Goal: Task Accomplishment & Management: Manage account settings

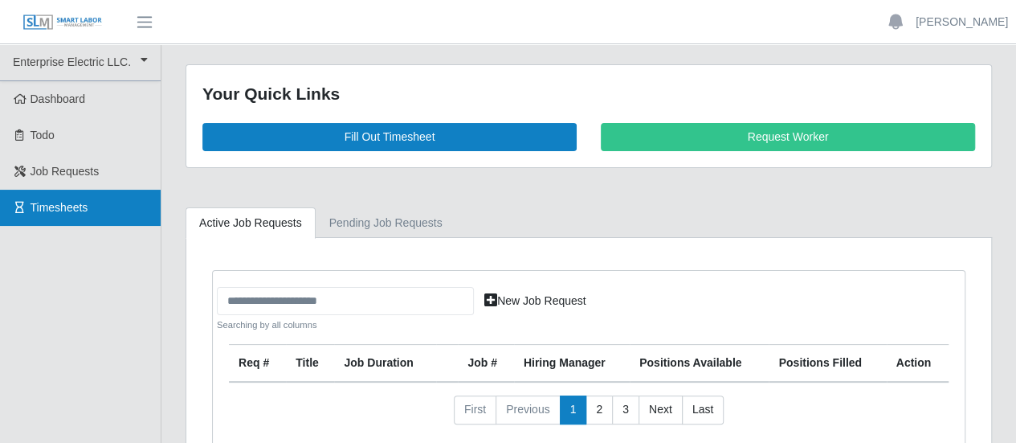
drag, startPoint x: 37, startPoint y: 199, endPoint x: 228, endPoint y: 213, distance: 191.7
click at [37, 201] on span "Timesheets" at bounding box center [60, 207] width 58 height 13
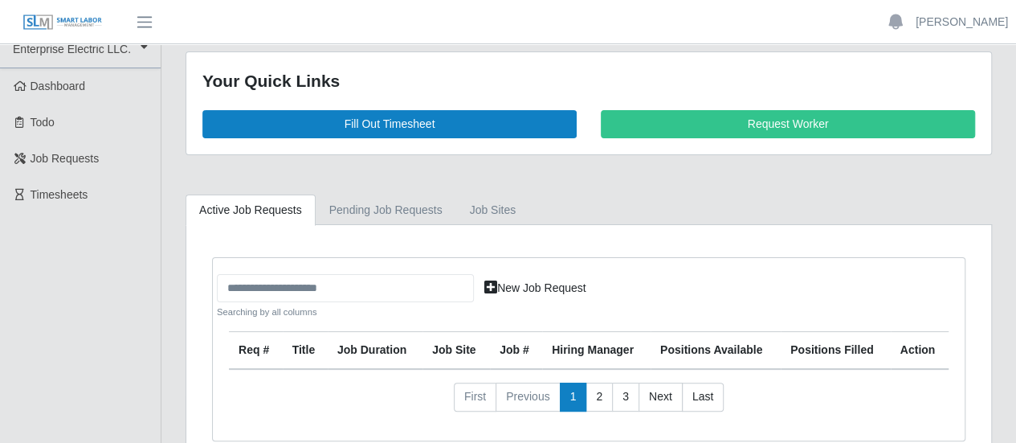
scroll to position [59, 0]
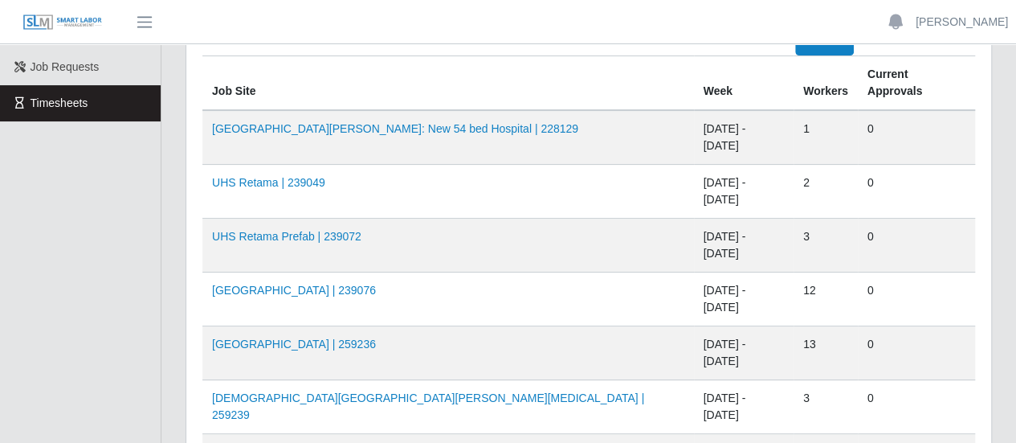
scroll to position [80, 0]
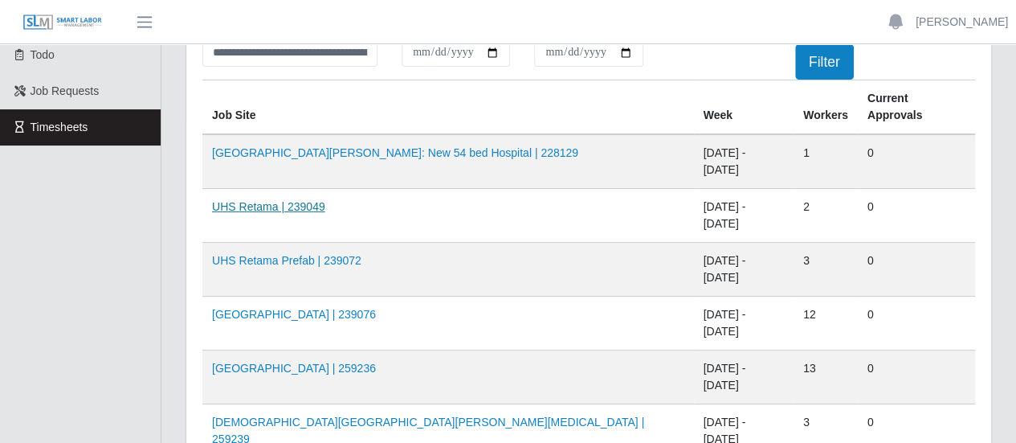
click at [278, 200] on link "UHS Retama | 239049" at bounding box center [268, 206] width 113 height 13
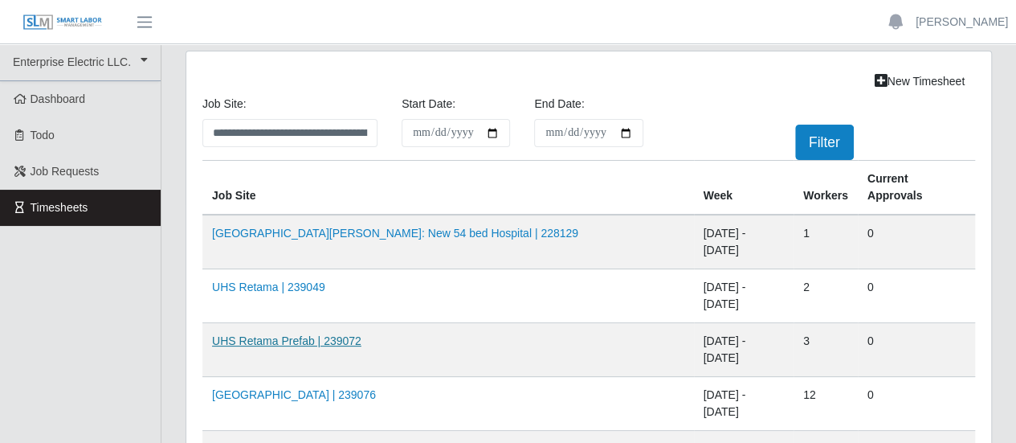
click at [300, 334] on link "UHS Retama Prefab | 239072" at bounding box center [286, 340] width 149 height 13
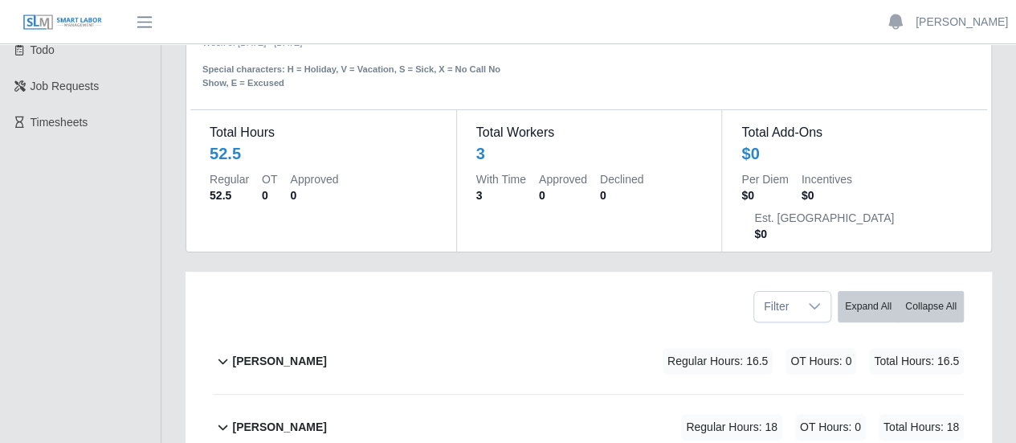
scroll to position [161, 0]
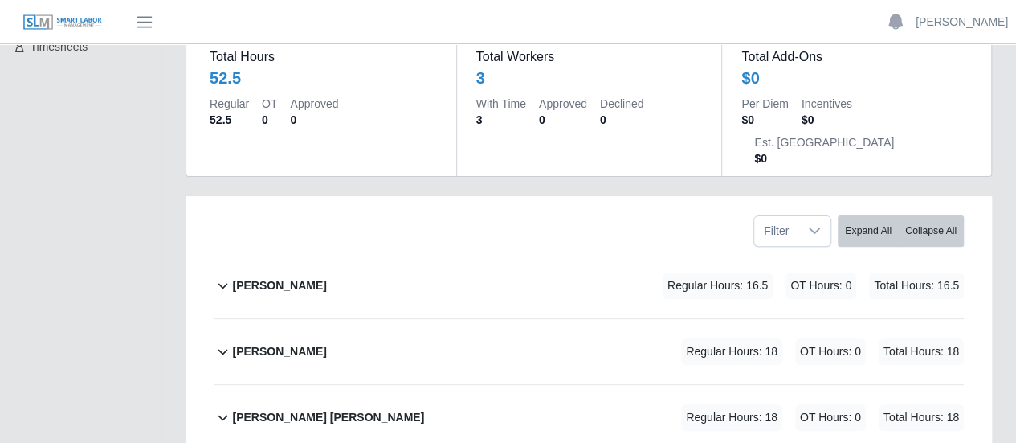
click at [273, 343] on b "[PERSON_NAME]" at bounding box center [279, 351] width 94 height 17
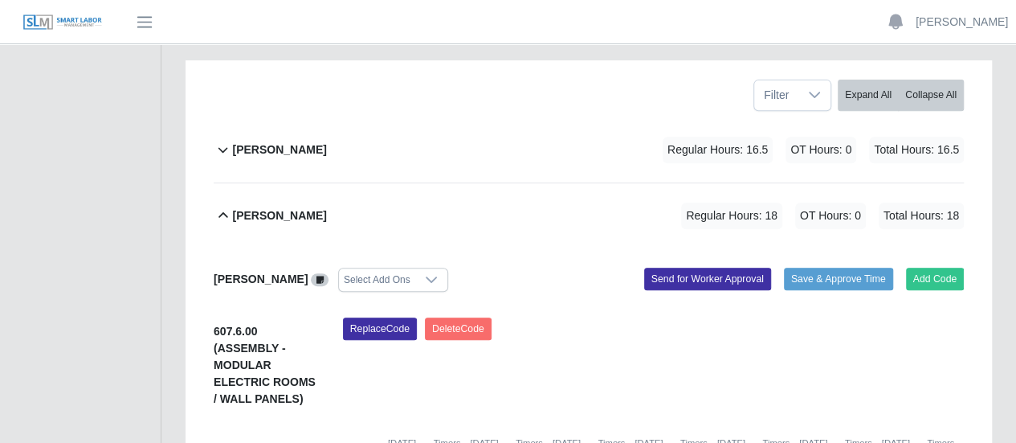
scroll to position [321, 0]
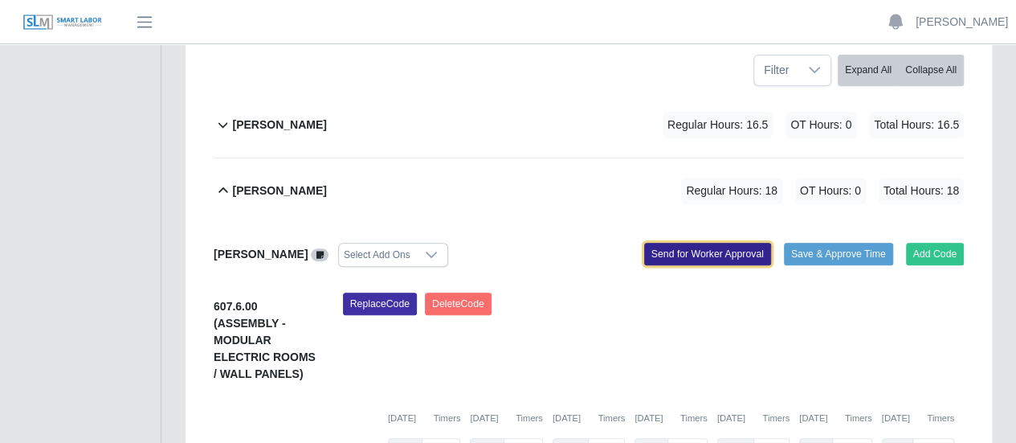
click at [715, 243] on button "Send for Worker Approval" at bounding box center [707, 254] width 127 height 22
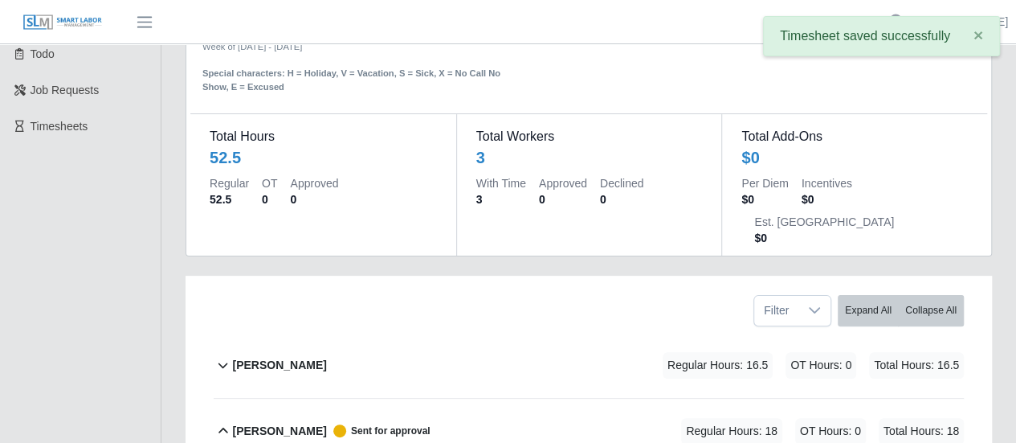
scroll to position [80, 0]
click at [306, 358] on b "[PERSON_NAME]" at bounding box center [279, 366] width 94 height 17
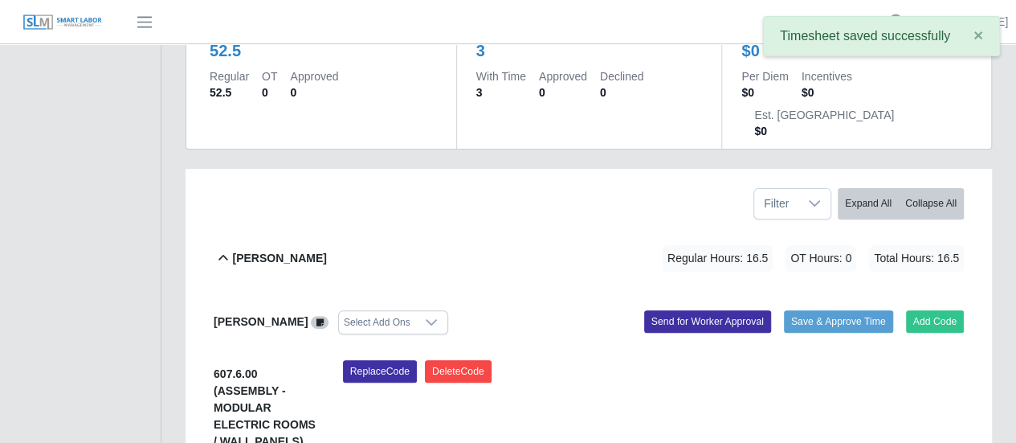
scroll to position [321, 0]
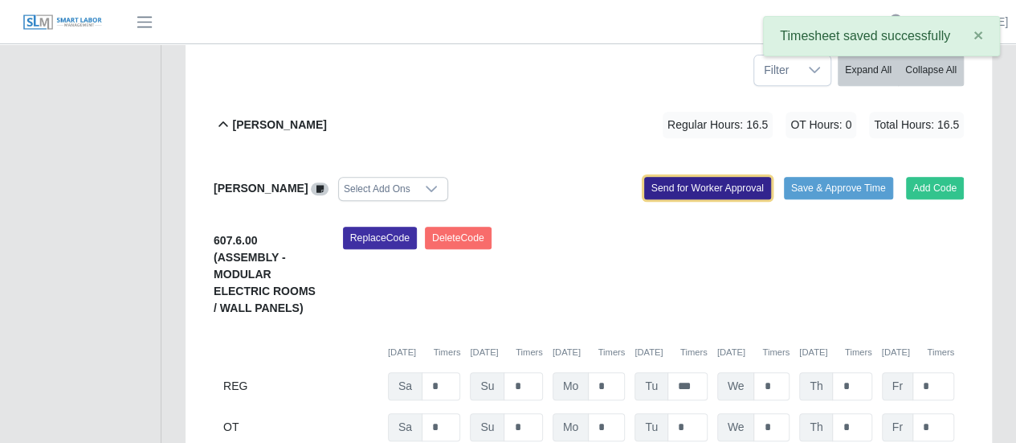
click at [710, 177] on button "Send for Worker Approval" at bounding box center [707, 188] width 127 height 22
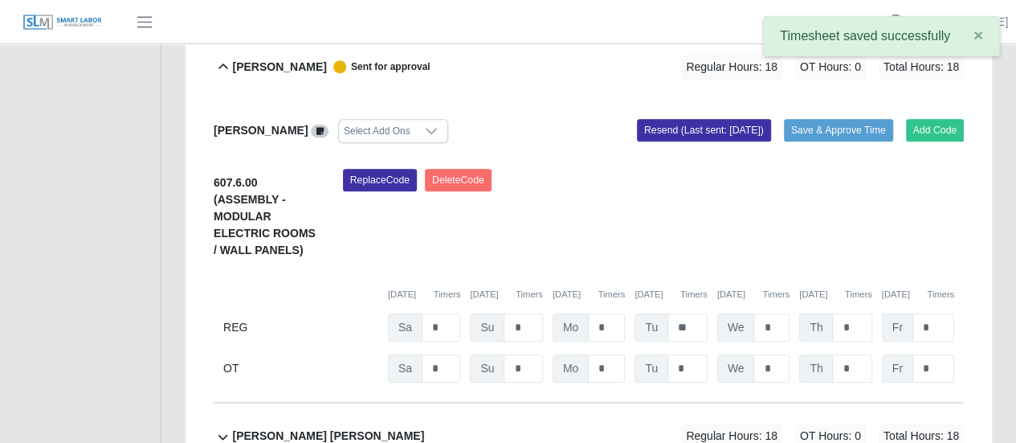
scroll to position [852, 0]
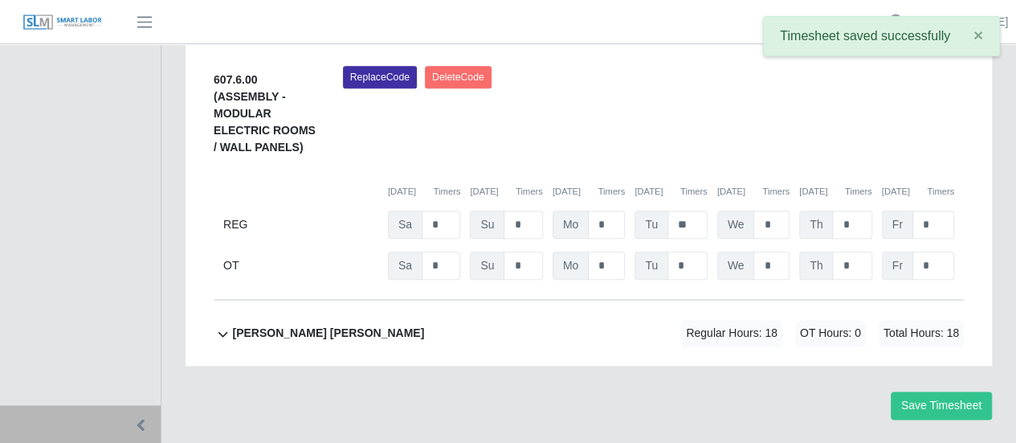
click at [302, 325] on b "Victor Francisco Garcias Perez" at bounding box center [328, 333] width 192 height 17
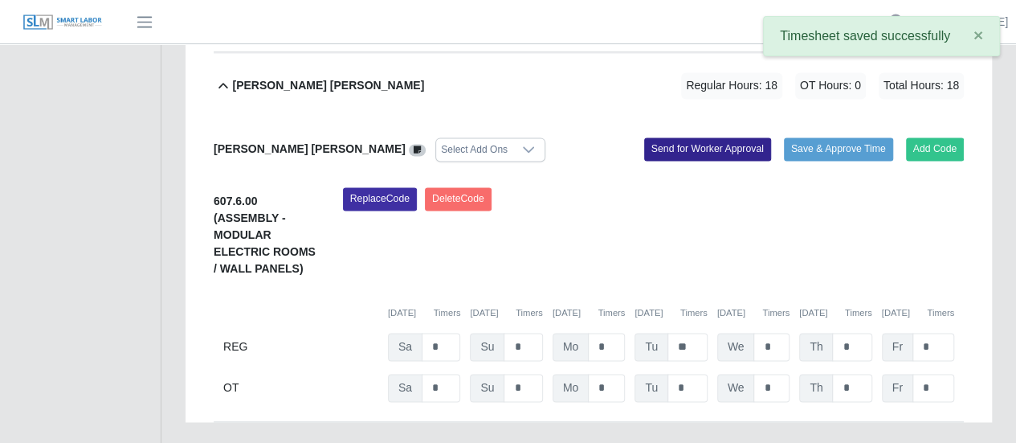
scroll to position [1073, 0]
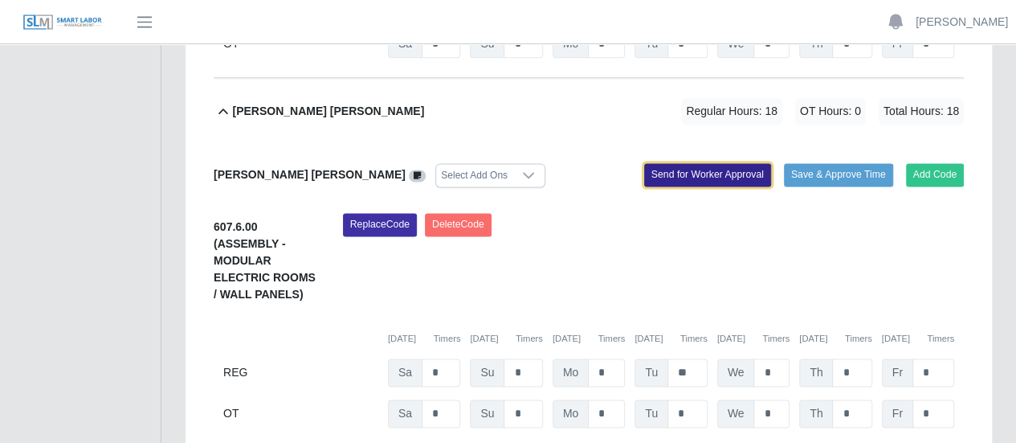
click at [700, 163] on button "Send for Worker Approval" at bounding box center [707, 174] width 127 height 22
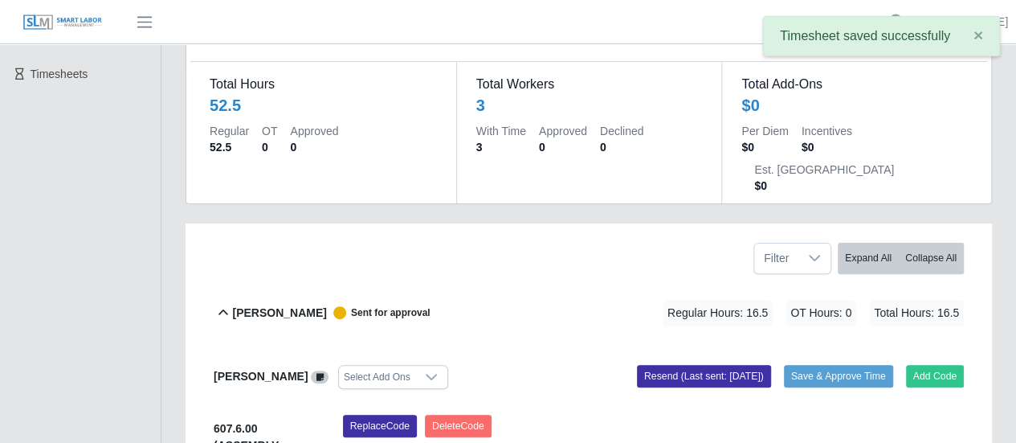
scroll to position [0, 0]
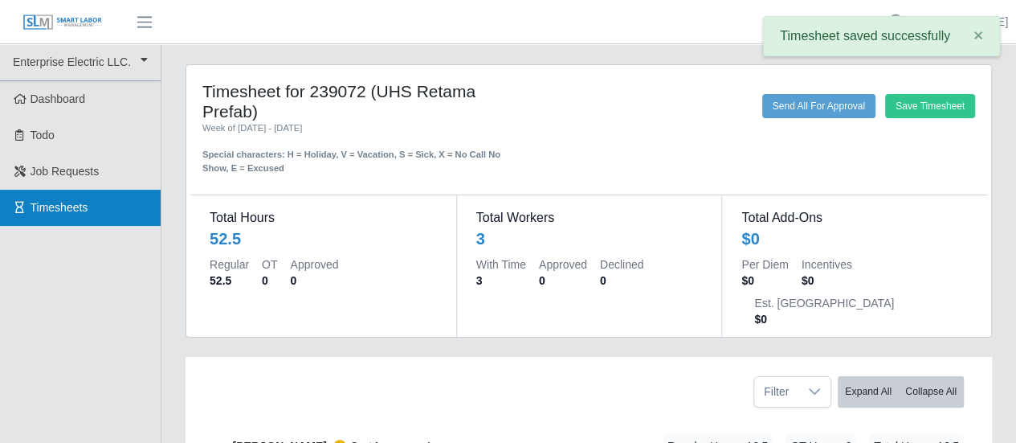
click at [80, 210] on span "Timesheets" at bounding box center [60, 207] width 58 height 13
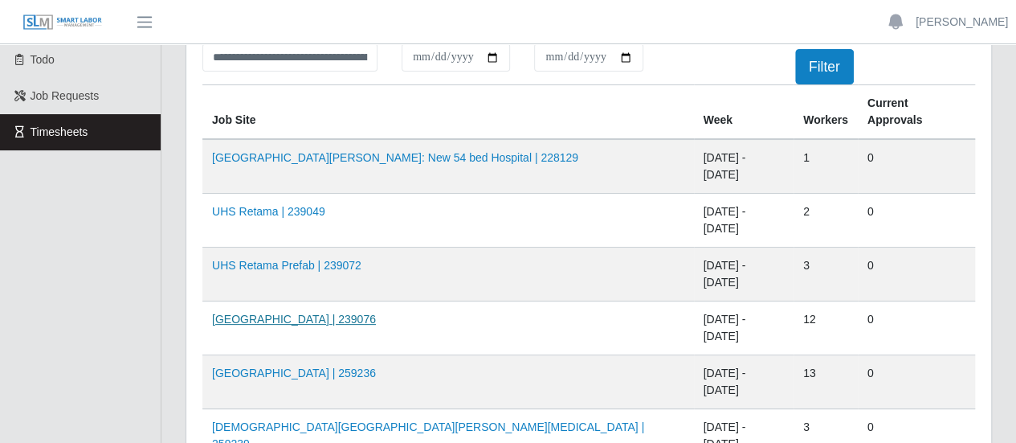
scroll to position [161, 0]
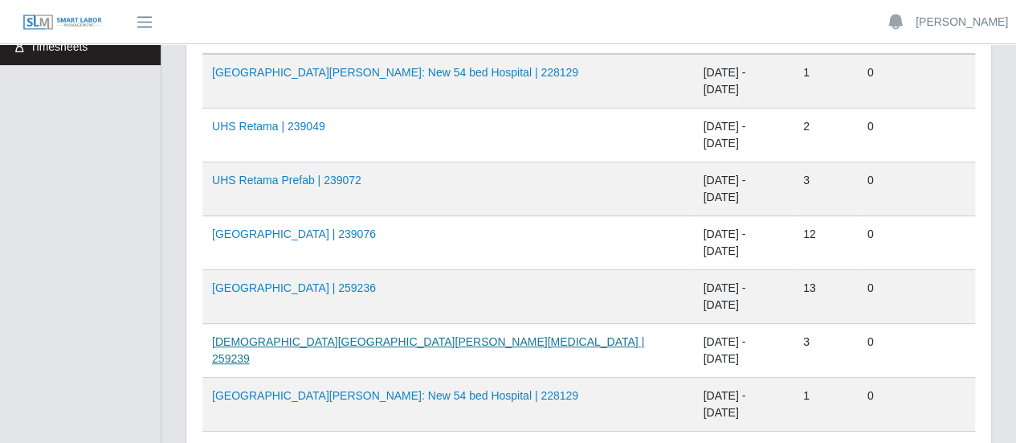
click at [312, 335] on link "Methodist Westover Hills ICU | 259239" at bounding box center [428, 350] width 432 height 30
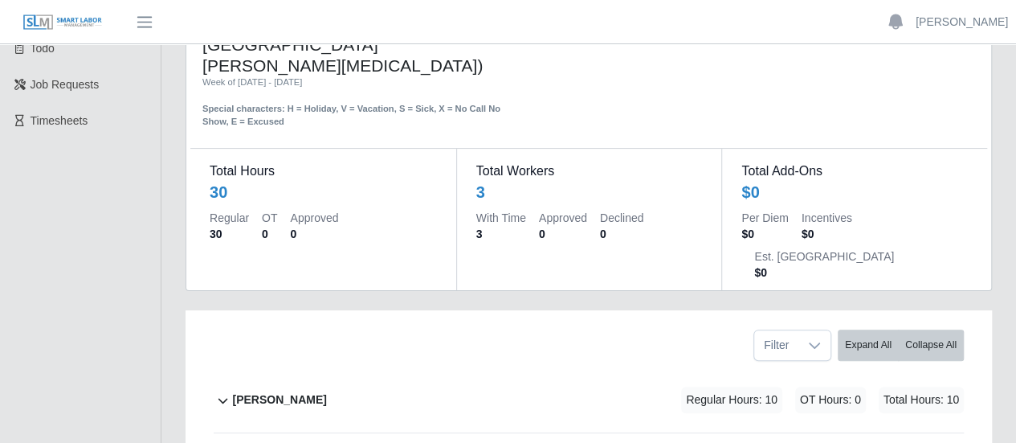
scroll to position [241, 0]
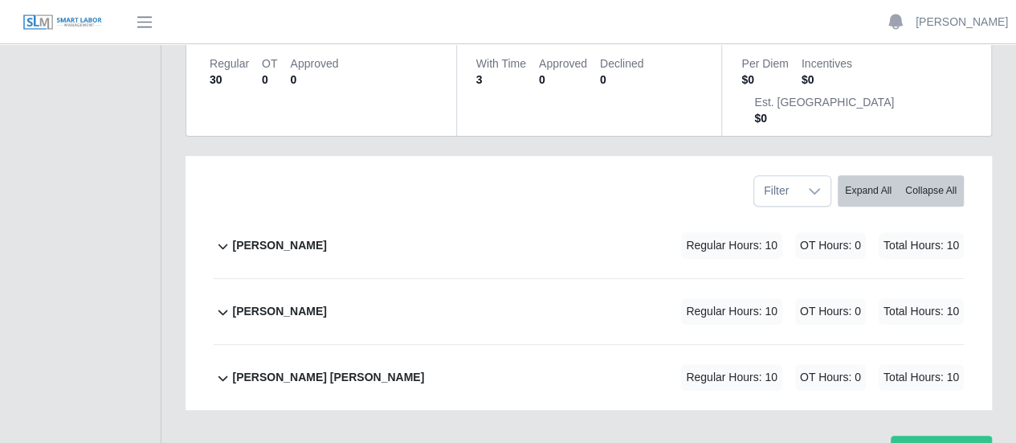
click at [297, 237] on b "Joseph Sanchez" at bounding box center [279, 245] width 94 height 17
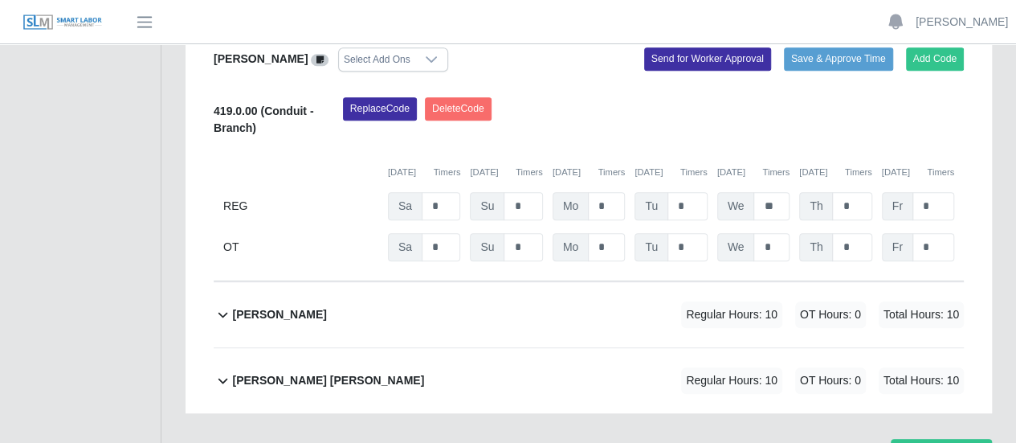
scroll to position [493, 0]
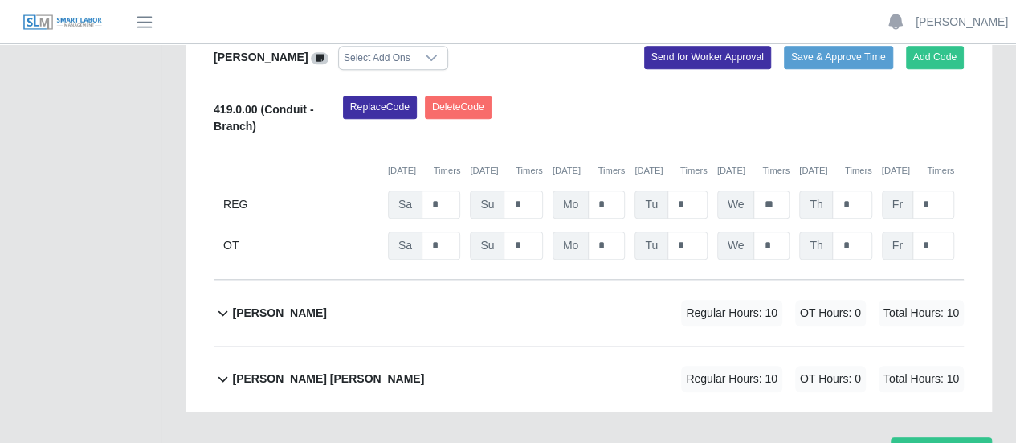
click at [292, 305] on b "Pablo Hernandez" at bounding box center [279, 313] width 94 height 17
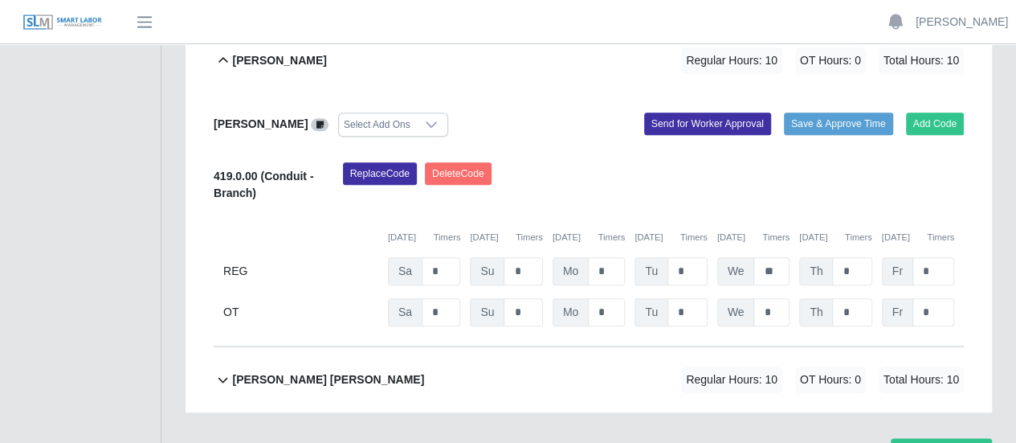
click at [311, 371] on b "Victor Francisco Garcias Perez" at bounding box center [328, 379] width 192 height 17
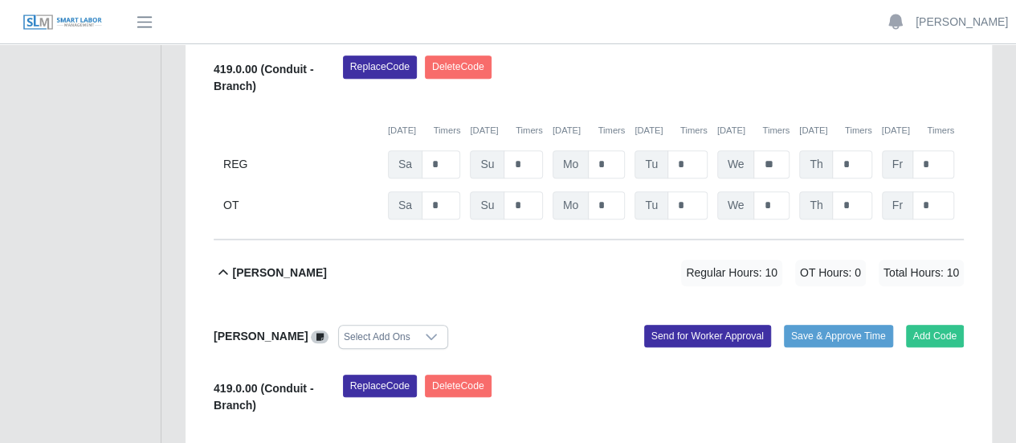
scroll to position [515, 0]
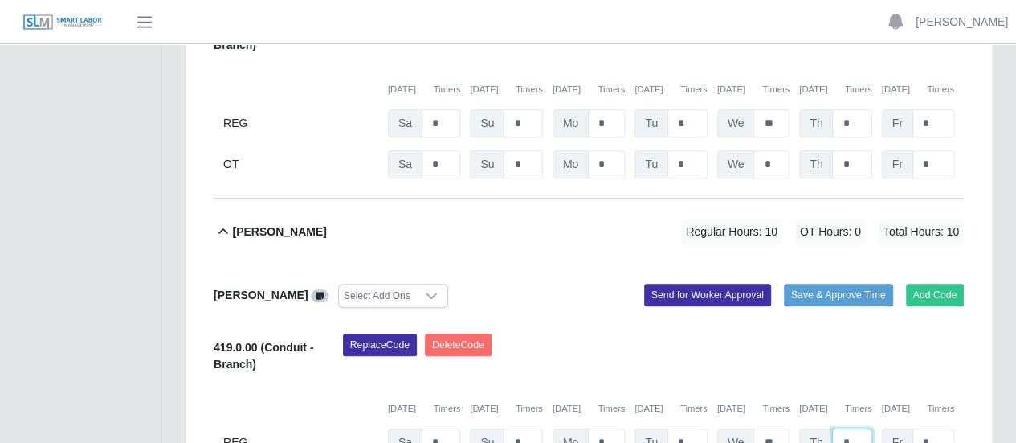
scroll to position [595, 0]
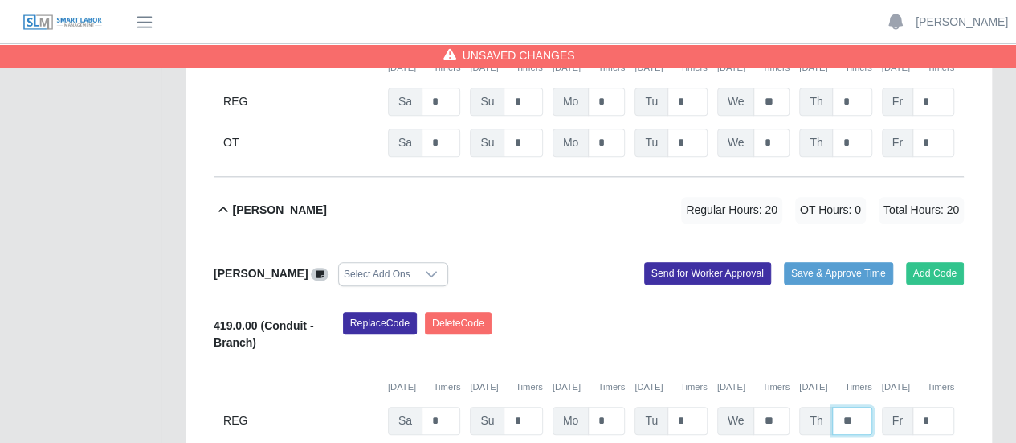
type input "**"
click at [925, 407] on input "*" at bounding box center [934, 421] width 42 height 28
drag, startPoint x: 930, startPoint y: 337, endPoint x: 916, endPoint y: 336, distance: 13.7
click at [916, 407] on input "*" at bounding box center [934, 421] width 42 height 28
type input "*"
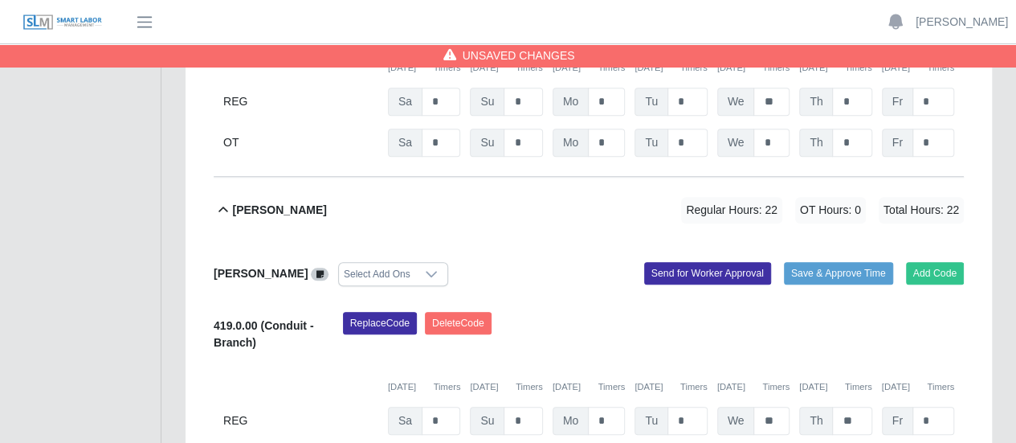
drag, startPoint x: 931, startPoint y: 377, endPoint x: 910, endPoint y: 377, distance: 21.7
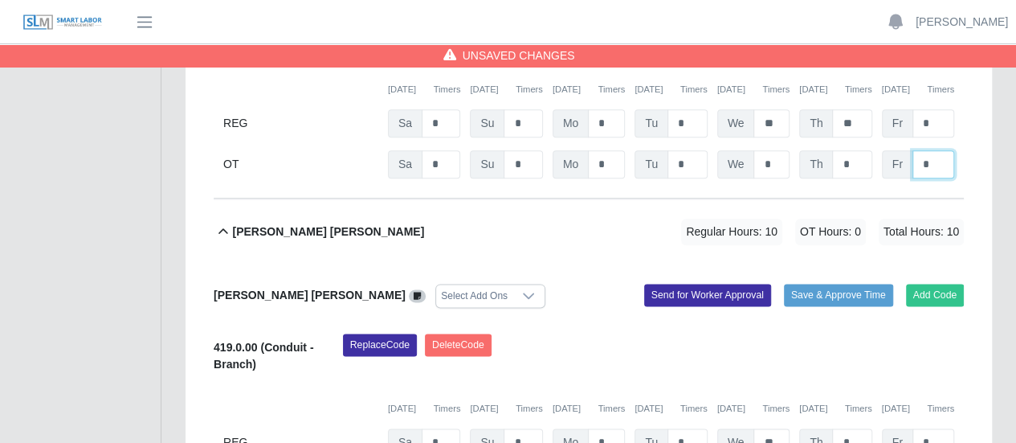
scroll to position [917, 0]
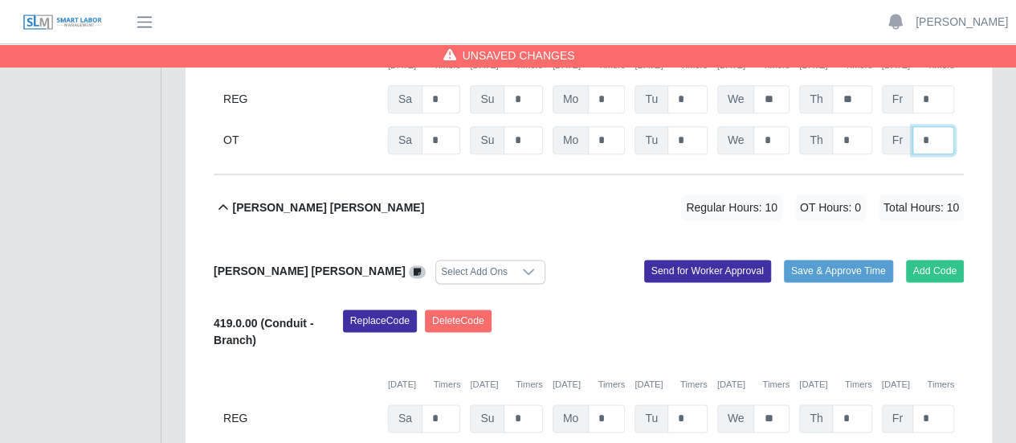
type input "*"
click at [840, 404] on input "*" at bounding box center [851, 418] width 39 height 28
type input "**"
drag, startPoint x: 926, startPoint y: 332, endPoint x: 911, endPoint y: 330, distance: 15.4
click at [913, 404] on input "*" at bounding box center [934, 418] width 42 height 28
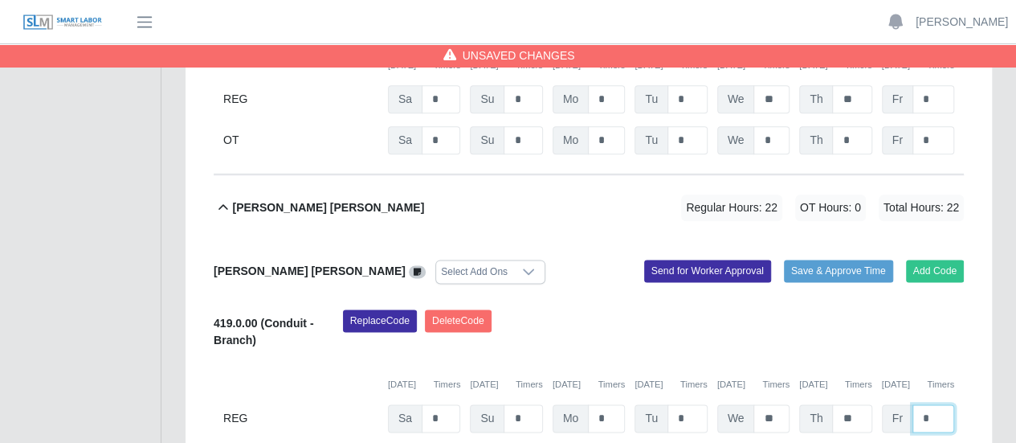
type input "*"
drag, startPoint x: 933, startPoint y: 374, endPoint x: 902, endPoint y: 374, distance: 30.5
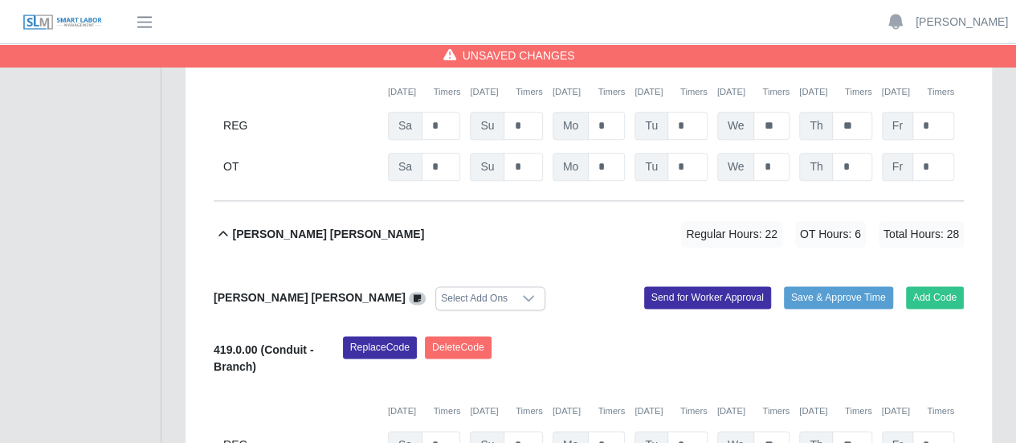
scroll to position [997, 0]
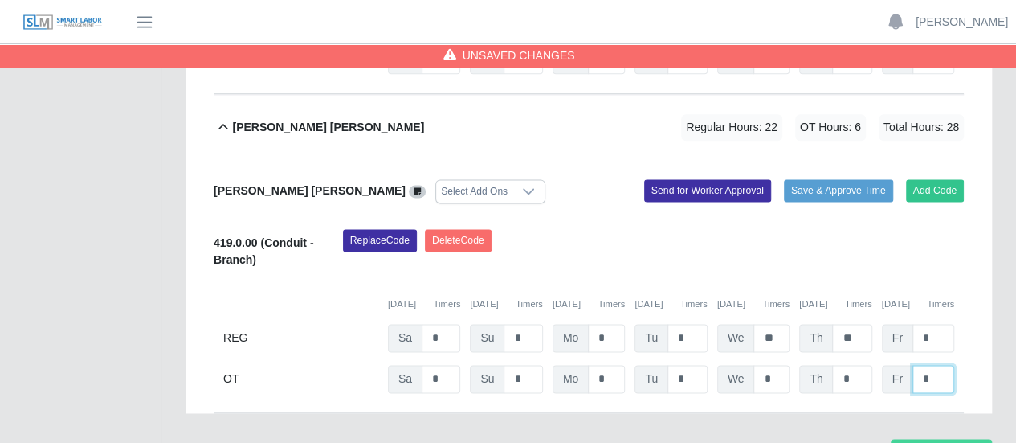
type input "*"
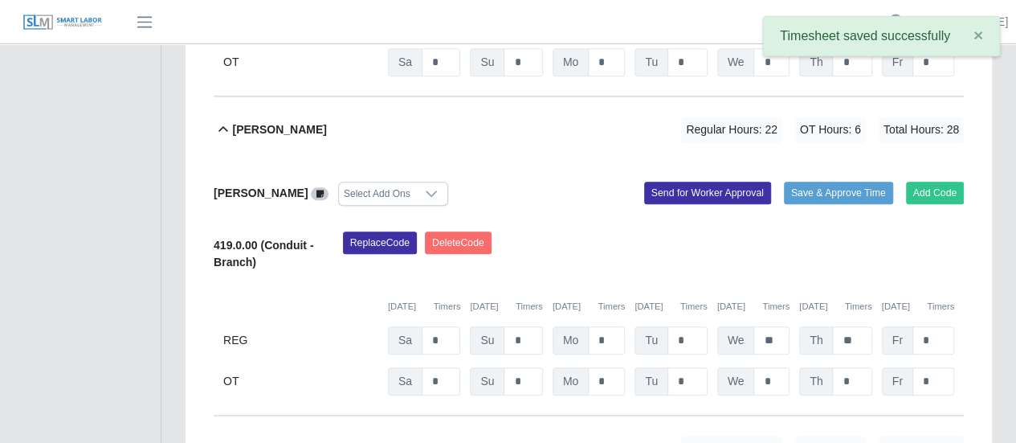
scroll to position [515, 0]
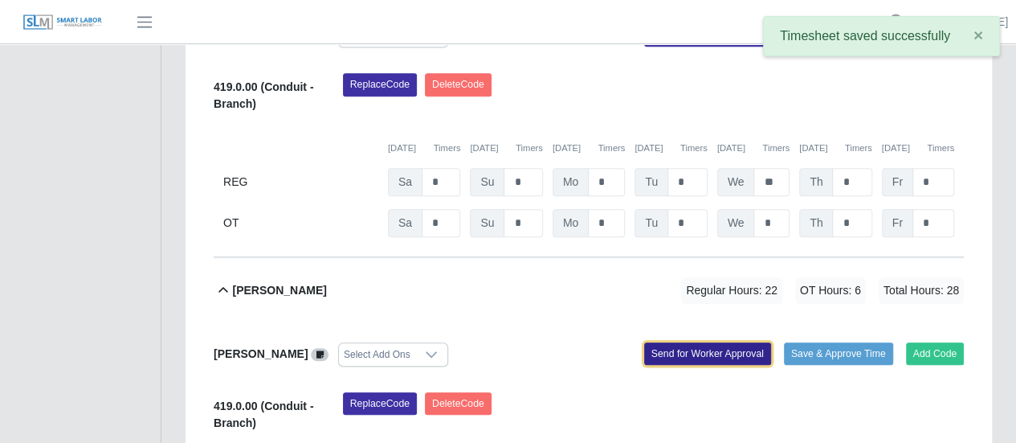
click at [709, 342] on button "Send for Worker Approval" at bounding box center [707, 353] width 127 height 22
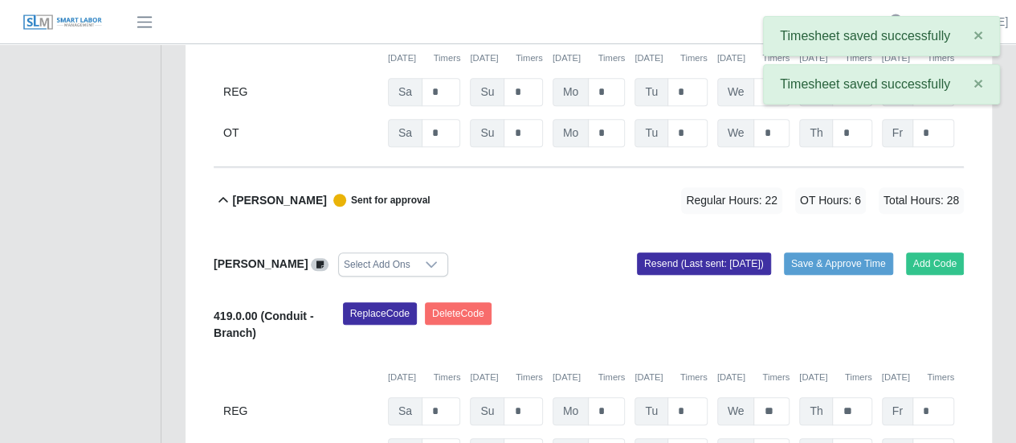
scroll to position [676, 0]
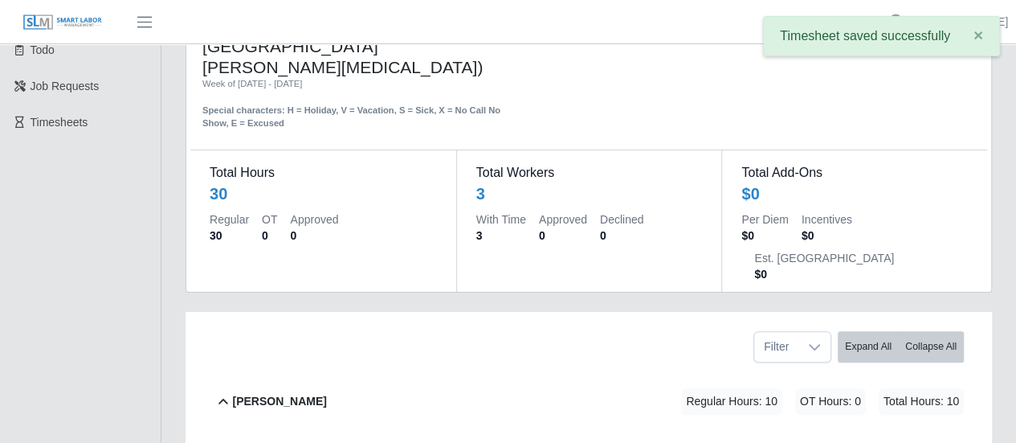
scroll to position [33, 0]
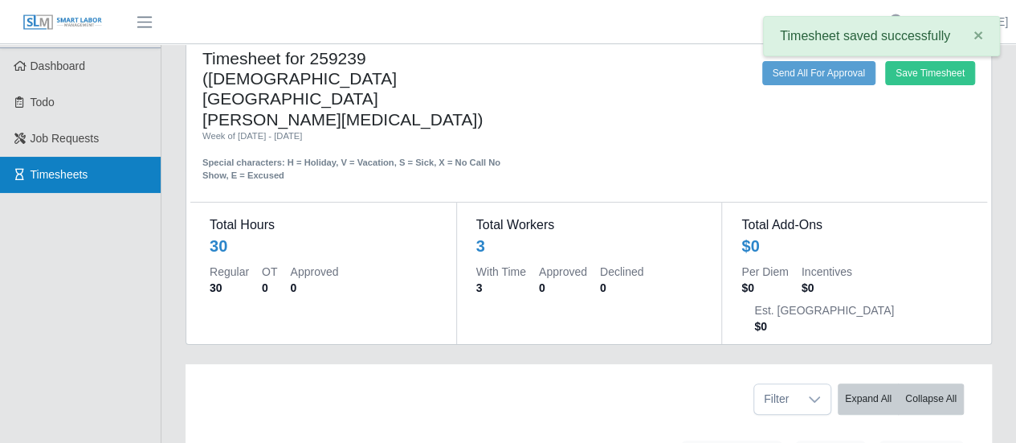
click at [76, 170] on span "Timesheets" at bounding box center [60, 174] width 58 height 13
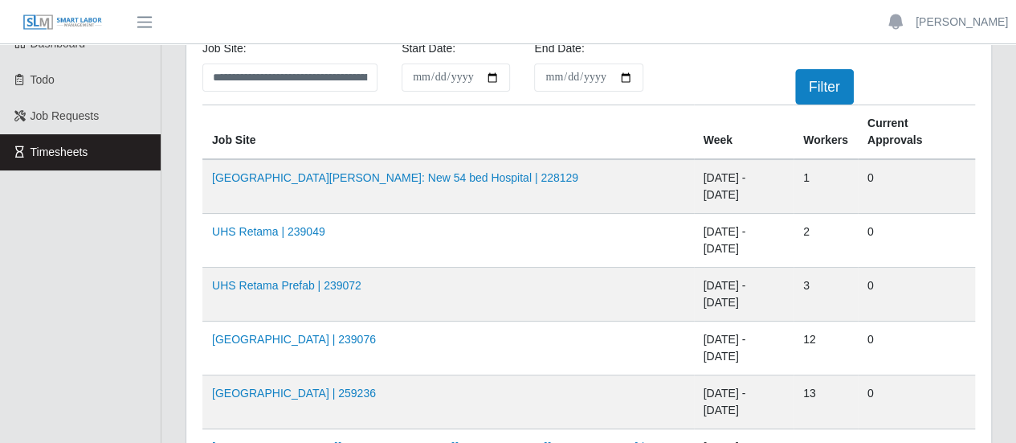
scroll to position [80, 0]
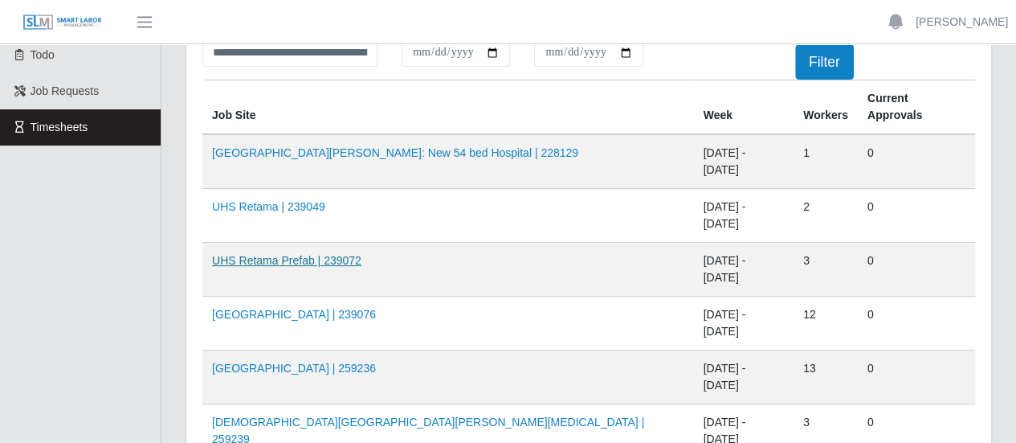
click at [284, 254] on link "UHS Retama Prefab | 239072" at bounding box center [286, 260] width 149 height 13
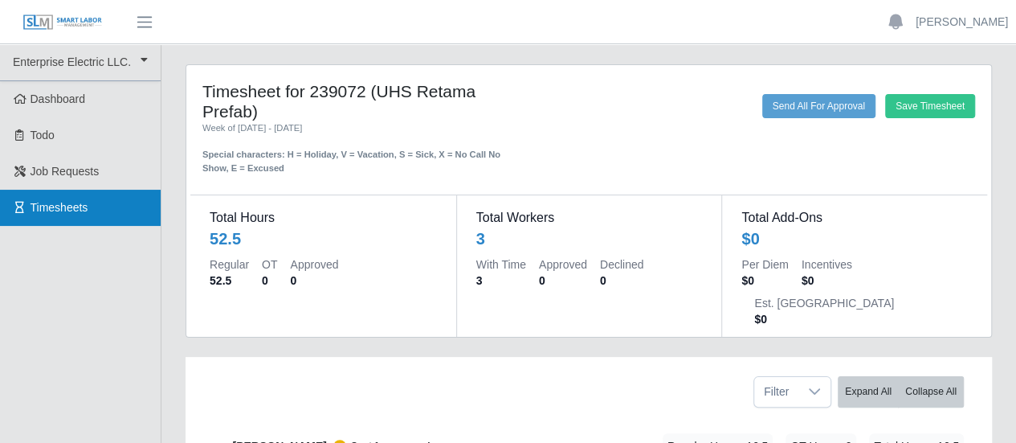
click at [61, 203] on span "Timesheets" at bounding box center [60, 207] width 58 height 13
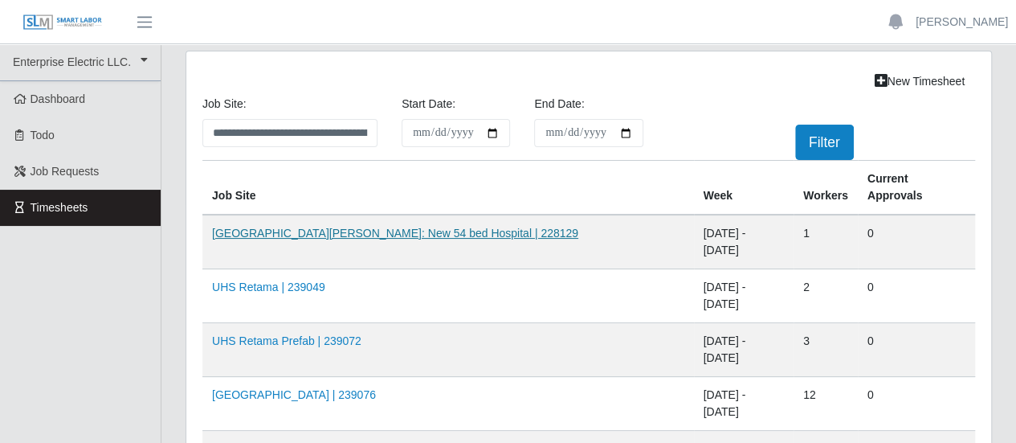
click at [306, 227] on link "[GEOGRAPHIC_DATA][PERSON_NAME]: New 54 bed Hospital | 228129" at bounding box center [395, 233] width 366 height 13
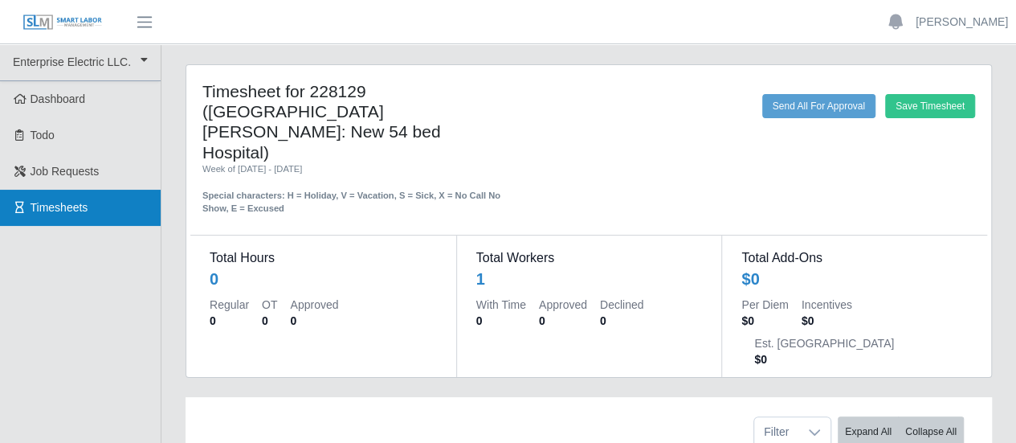
click at [74, 207] on span "Timesheets" at bounding box center [60, 207] width 58 height 13
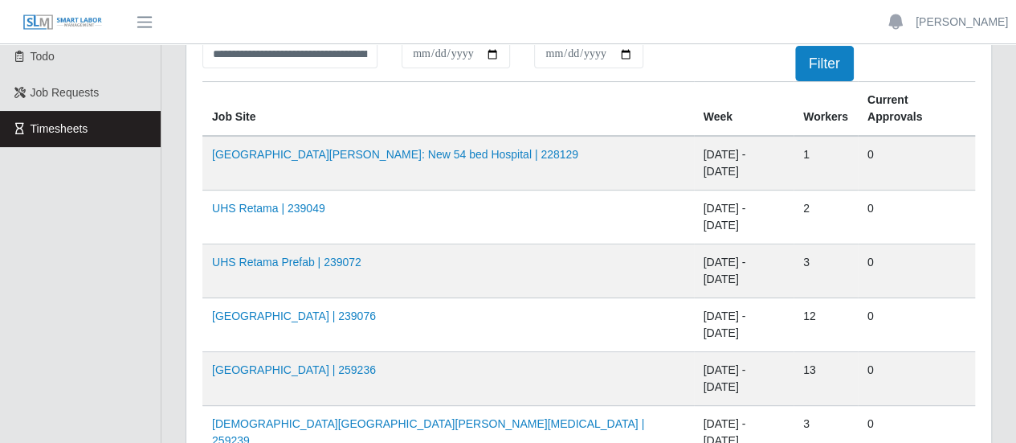
scroll to position [80, 0]
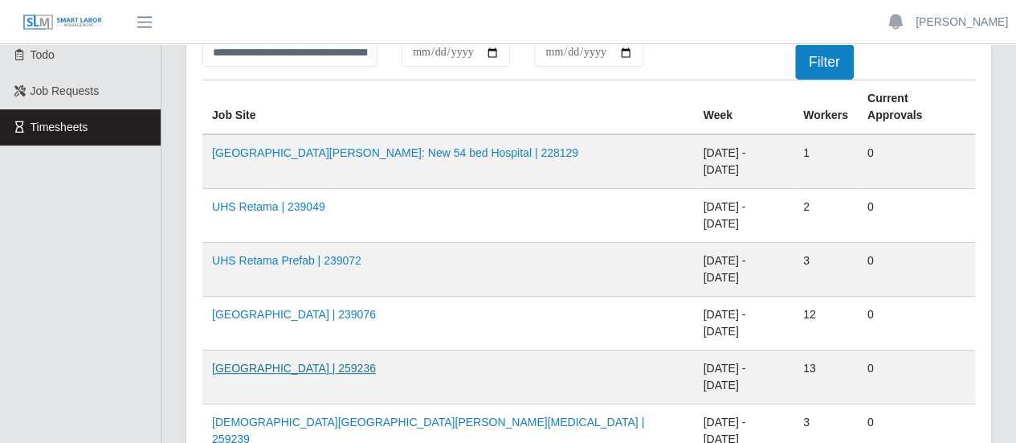
click at [350, 362] on link "HCA Methodist Hospital | 259236" at bounding box center [294, 368] width 164 height 13
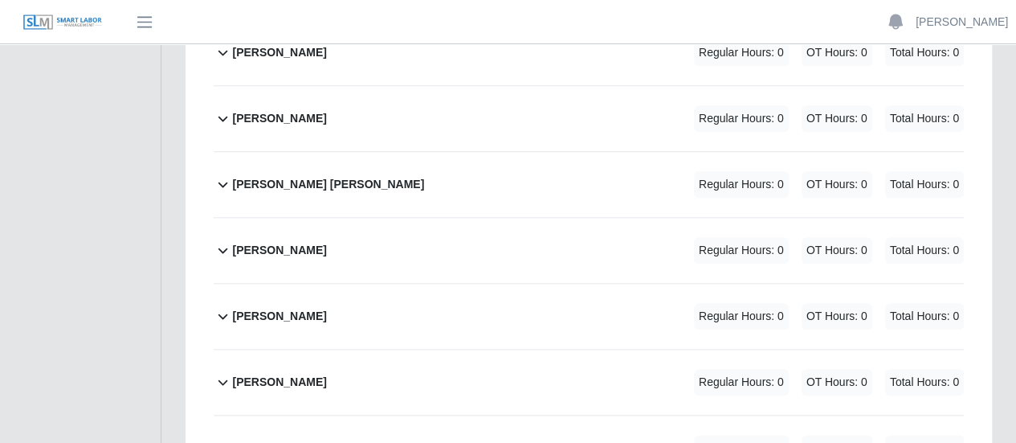
scroll to position [803, 0]
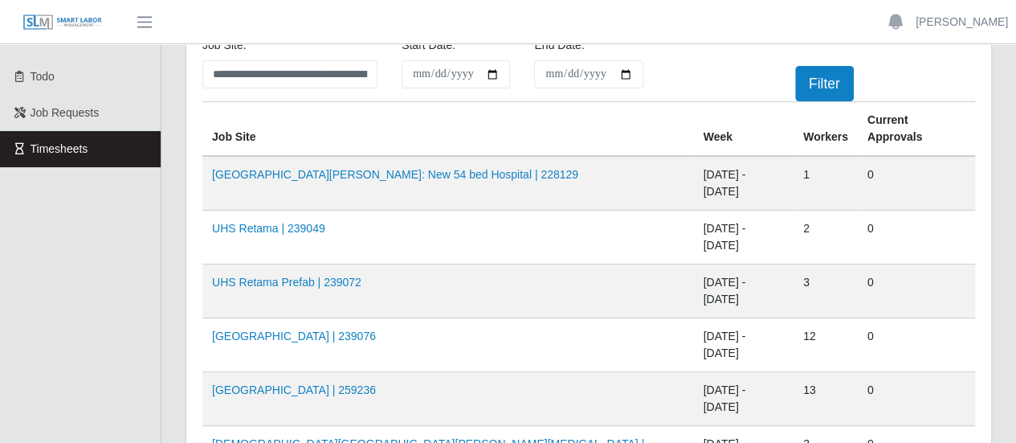
scroll to position [80, 0]
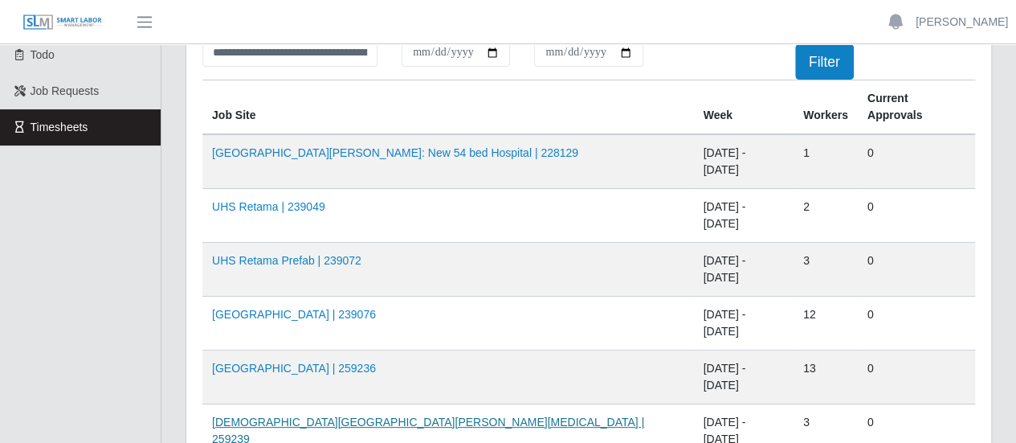
click at [288, 415] on link "[DEMOGRAPHIC_DATA][GEOGRAPHIC_DATA][PERSON_NAME][MEDICAL_DATA] | 259239" at bounding box center [428, 430] width 432 height 30
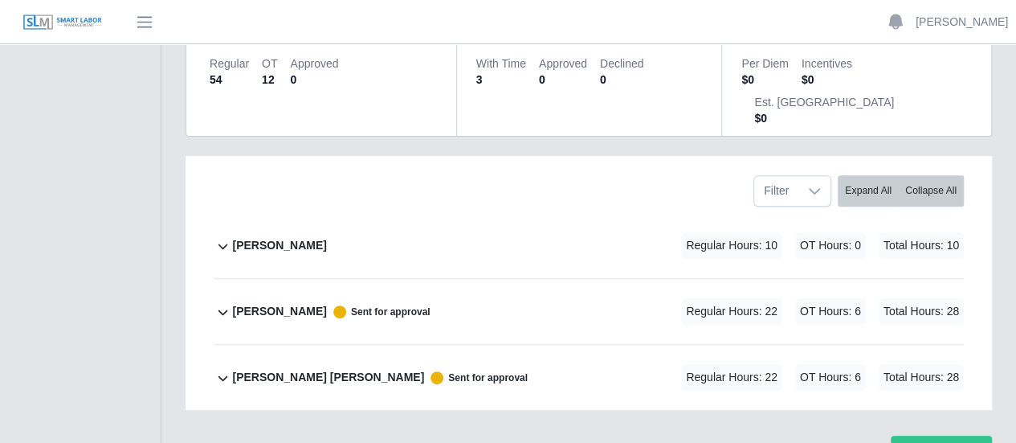
click at [282, 237] on b "[PERSON_NAME]" at bounding box center [279, 245] width 94 height 17
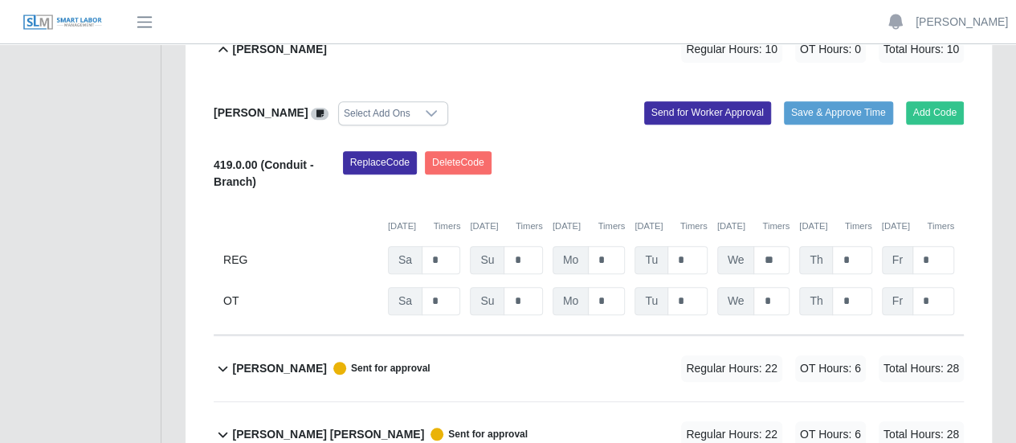
scroll to position [412, 0]
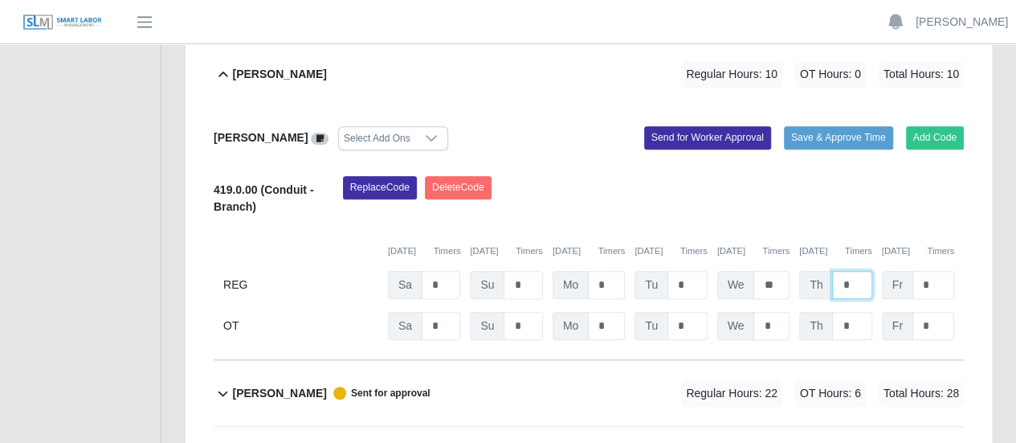
click at [843, 271] on input "*" at bounding box center [851, 285] width 39 height 28
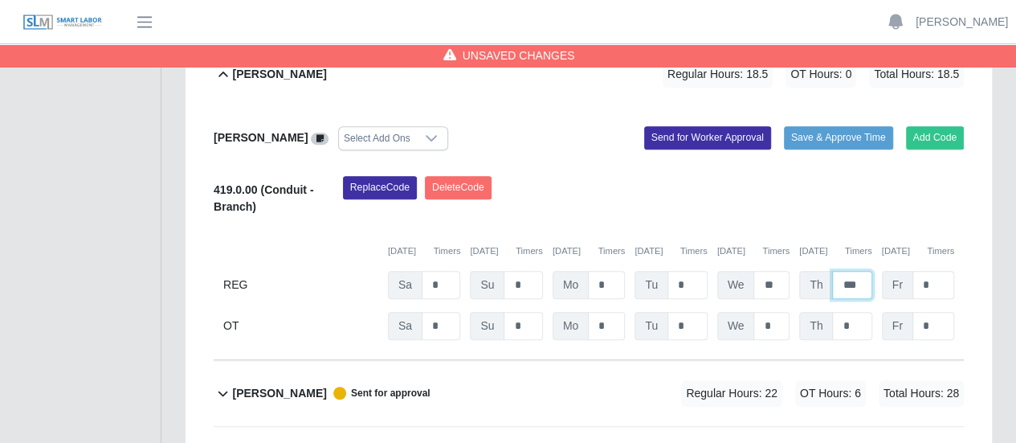
type input "***"
click at [932, 271] on input "*" at bounding box center [934, 285] width 42 height 28
type input "*"
drag, startPoint x: 938, startPoint y: 237, endPoint x: 915, endPoint y: 240, distance: 22.7
click at [915, 312] on input "*" at bounding box center [934, 326] width 42 height 28
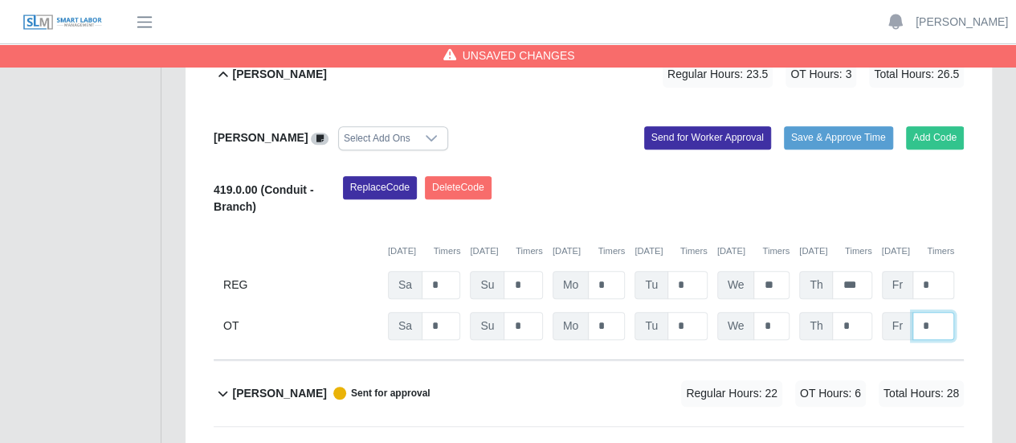
type input "*"
click at [948, 271] on input "*" at bounding box center [934, 285] width 42 height 28
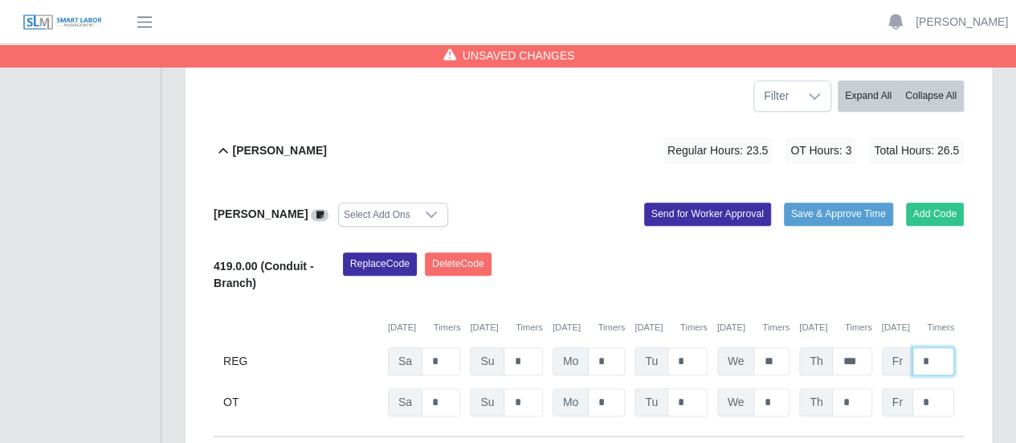
scroll to position [171, 0]
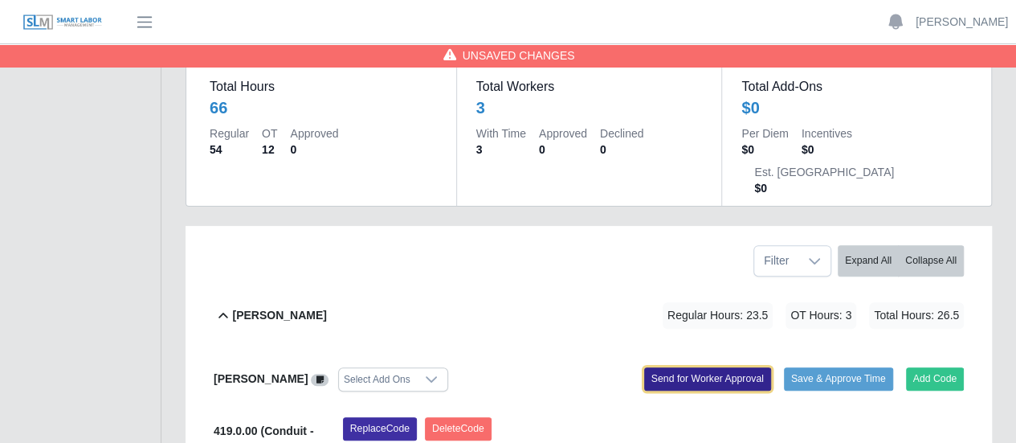
click at [696, 367] on button "Send for Worker Approval" at bounding box center [707, 378] width 127 height 22
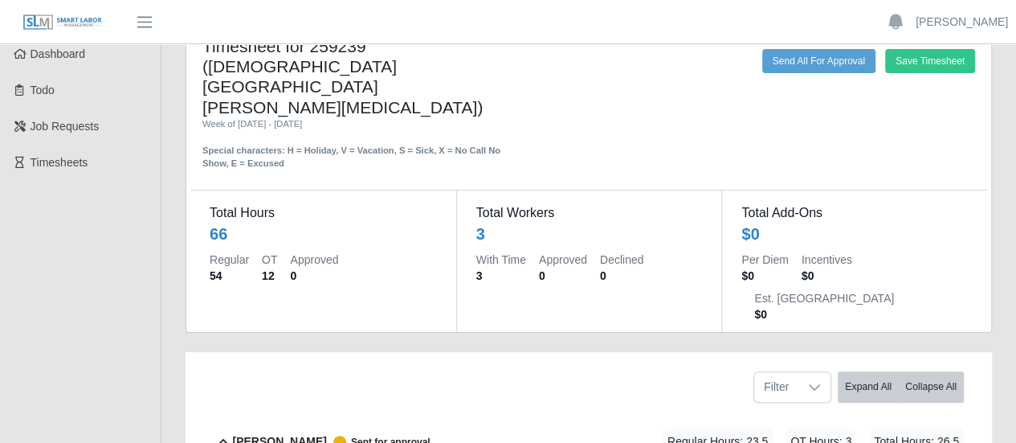
scroll to position [10, 0]
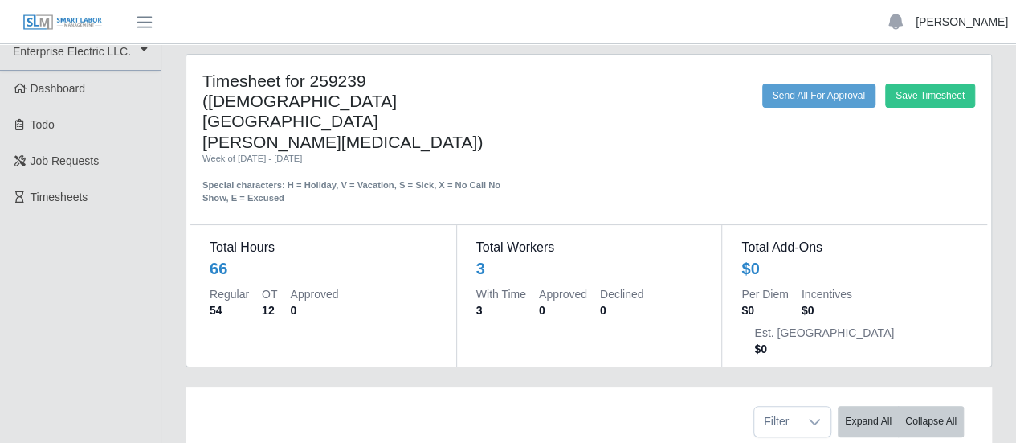
click at [977, 18] on link "[PERSON_NAME]" at bounding box center [962, 22] width 92 height 17
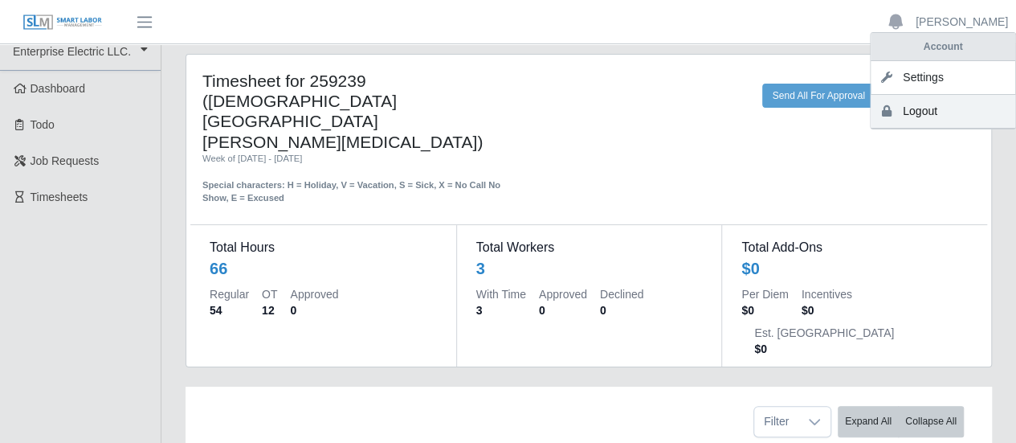
click at [934, 110] on link "Logout" at bounding box center [943, 112] width 145 height 34
